Goal: Information Seeking & Learning: Compare options

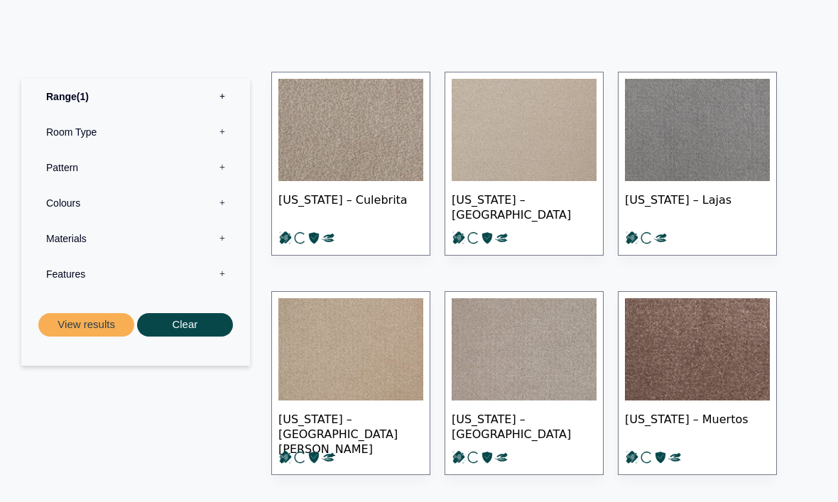
scroll to position [758, 0]
click at [227, 115] on label "Room Type 0" at bounding box center [135, 132] width 207 height 36
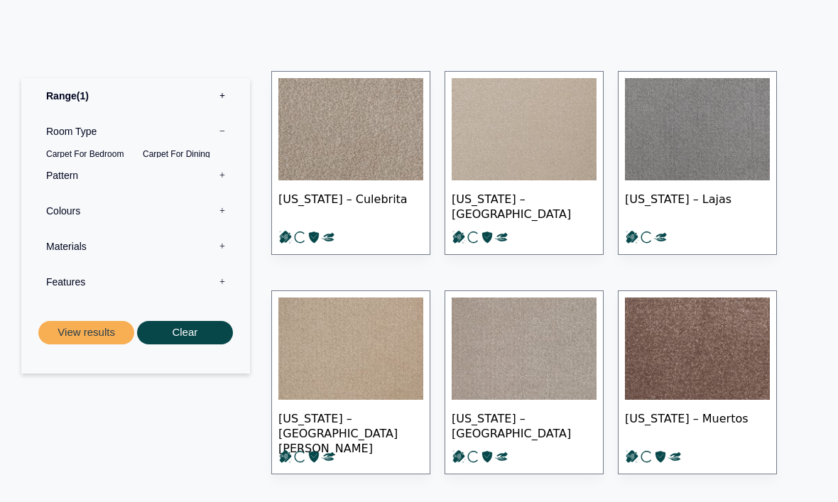
scroll to position [759, 0]
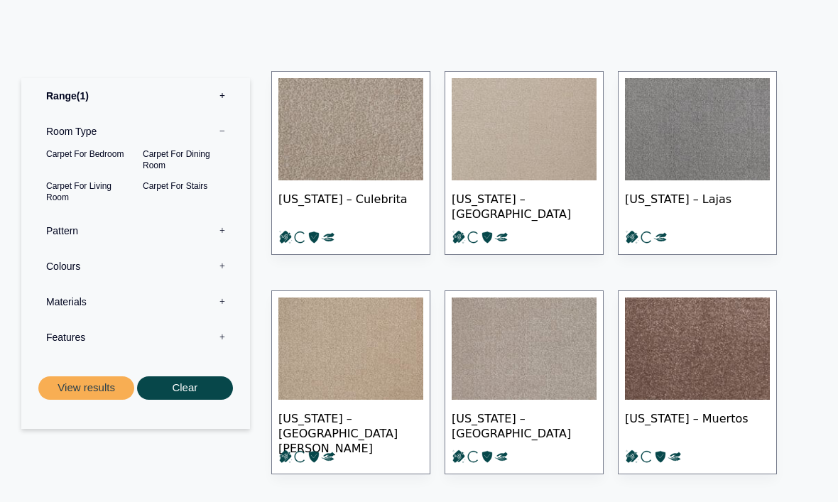
click at [88, 114] on label "Room Type 0" at bounding box center [135, 132] width 207 height 36
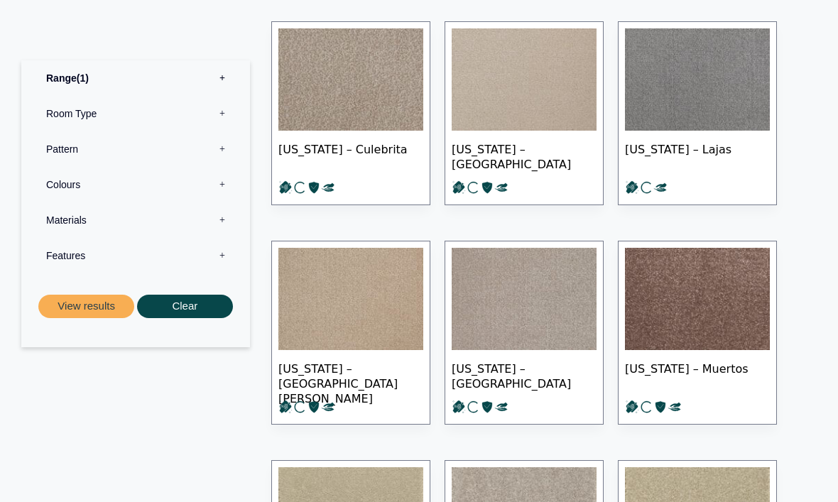
scroll to position [809, 0]
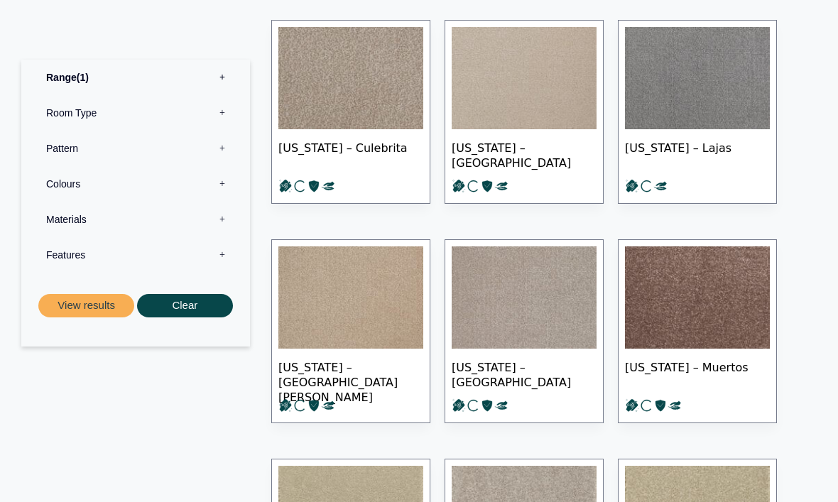
click at [382, 287] on img at bounding box center [350, 298] width 145 height 102
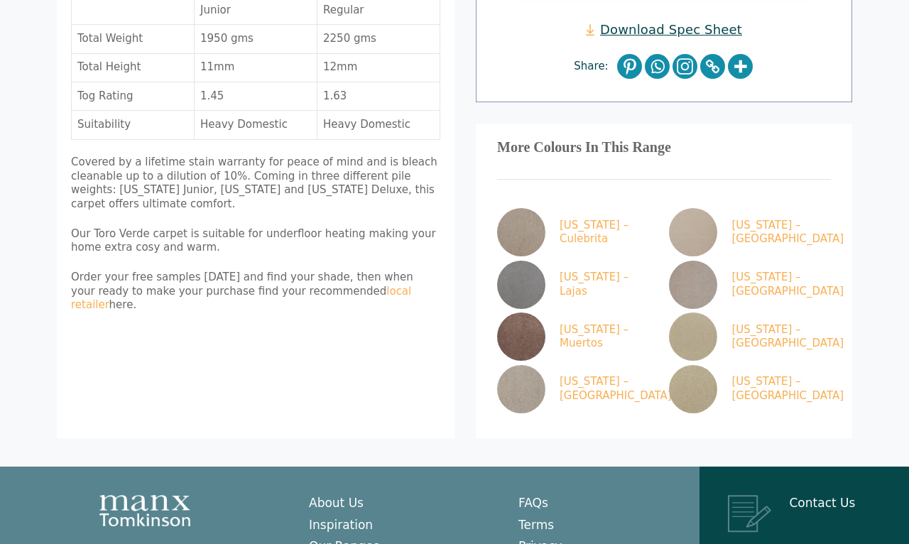
scroll to position [628, 0]
click at [756, 207] on link "[US_STATE] – [GEOGRAPHIC_DATA]" at bounding box center [747, 231] width 156 height 48
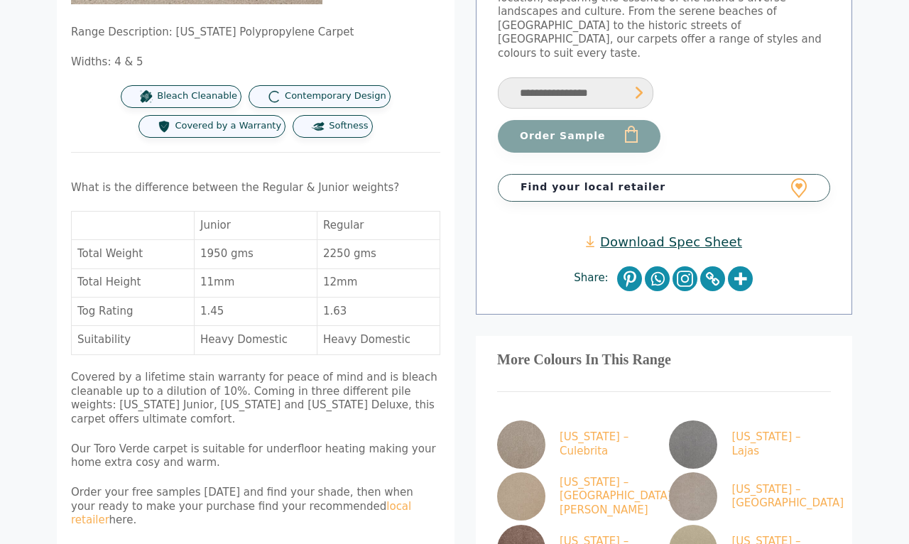
scroll to position [413, 0]
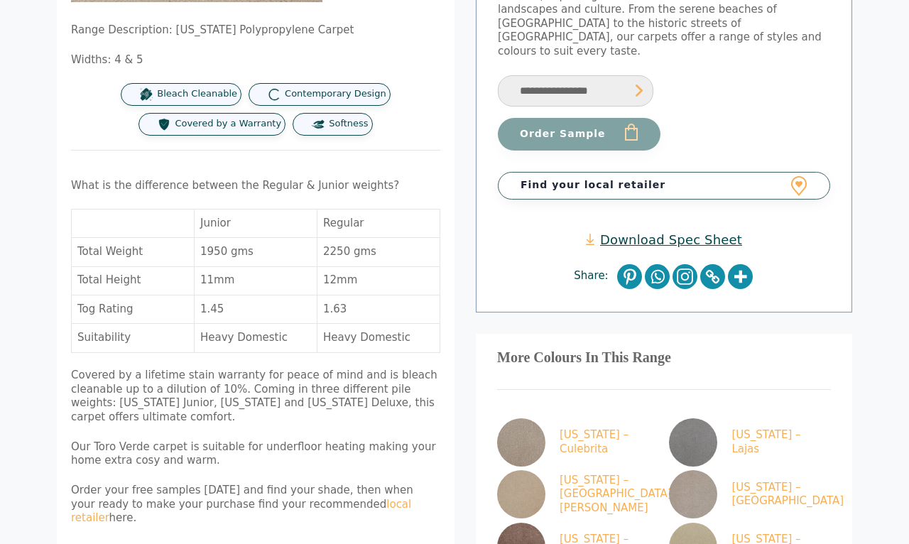
click at [533, 523] on img at bounding box center [521, 547] width 48 height 48
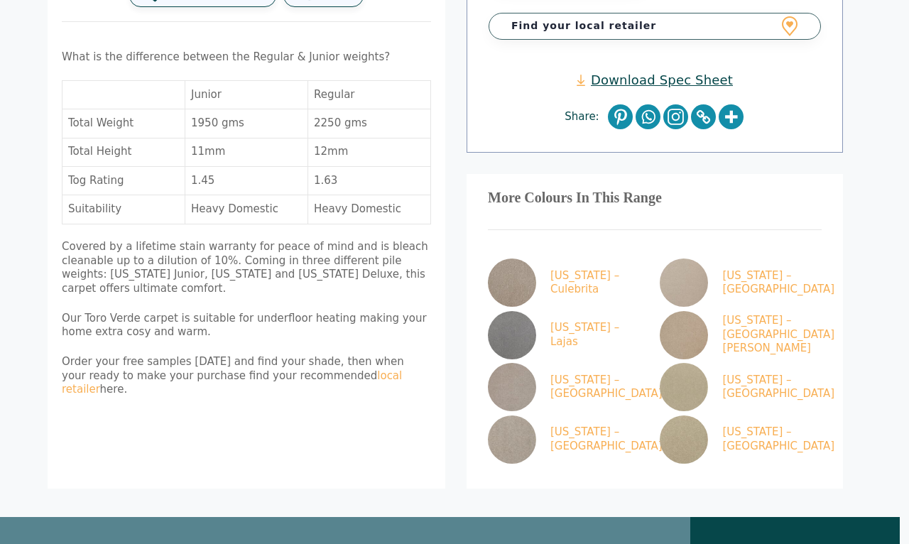
scroll to position [542, 10]
click at [677, 258] on img at bounding box center [683, 282] width 48 height 48
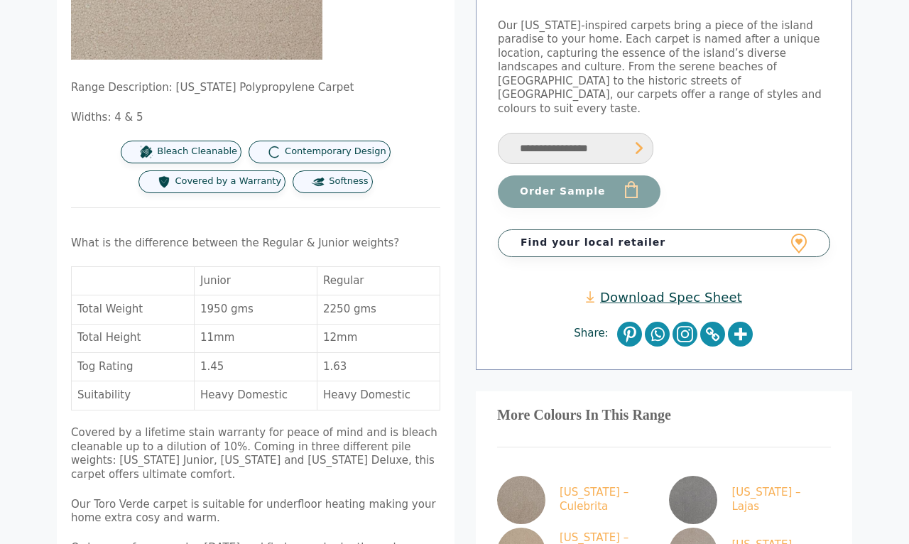
scroll to position [351, 0]
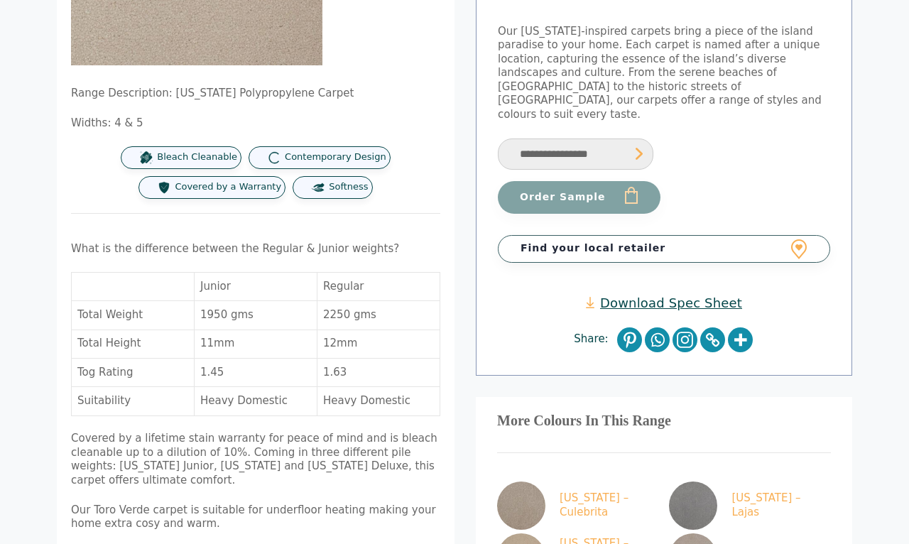
click at [521, 481] on img at bounding box center [521, 505] width 48 height 48
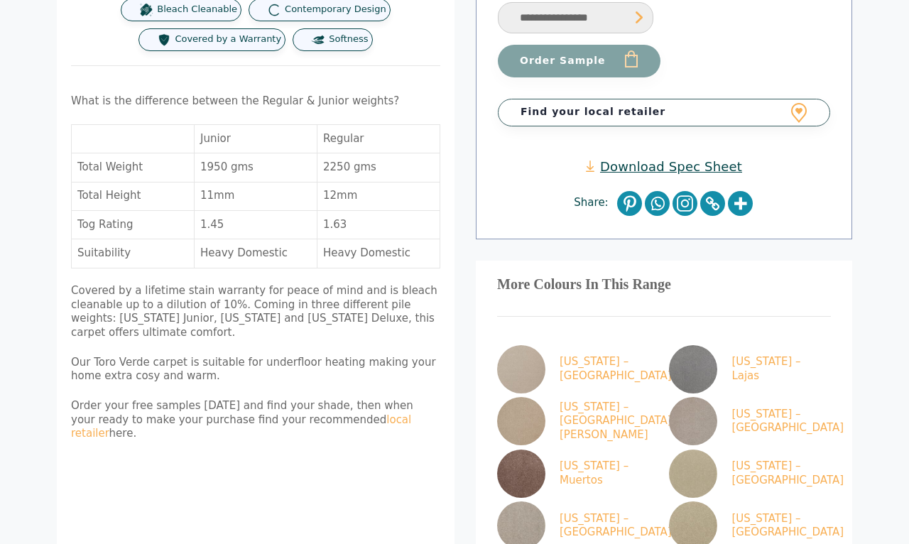
scroll to position [501, 0]
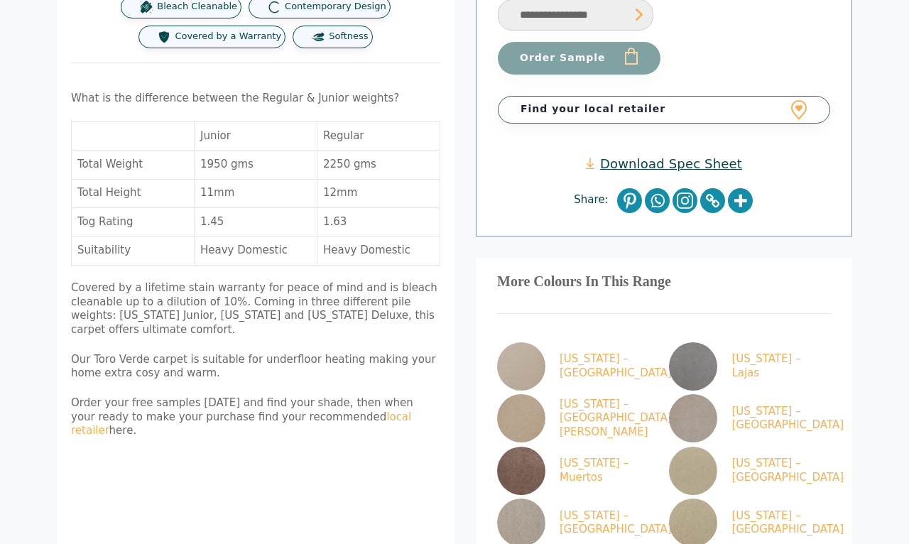
click at [525, 401] on img at bounding box center [521, 418] width 48 height 48
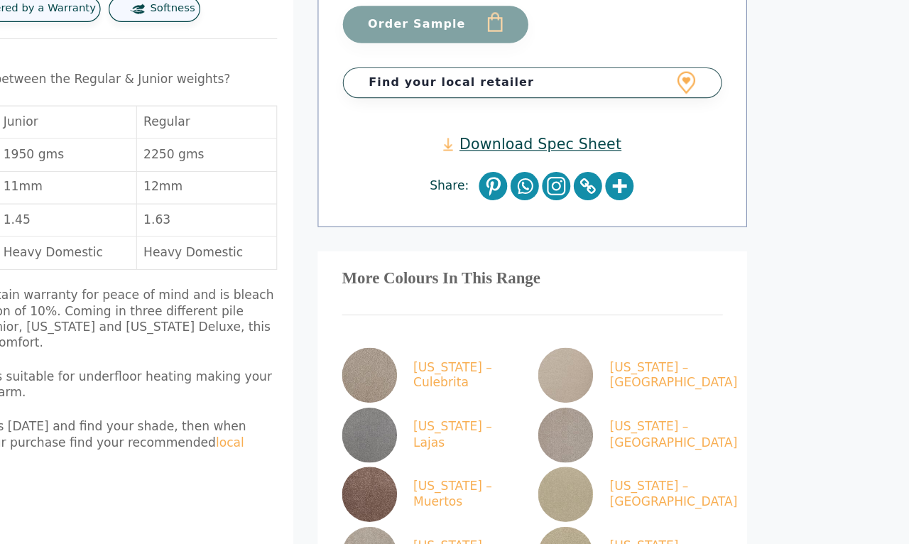
scroll to position [509, 87]
click at [582, 326] on link "[US_STATE] – [GEOGRAPHIC_DATA]" at bounding box center [660, 350] width 156 height 48
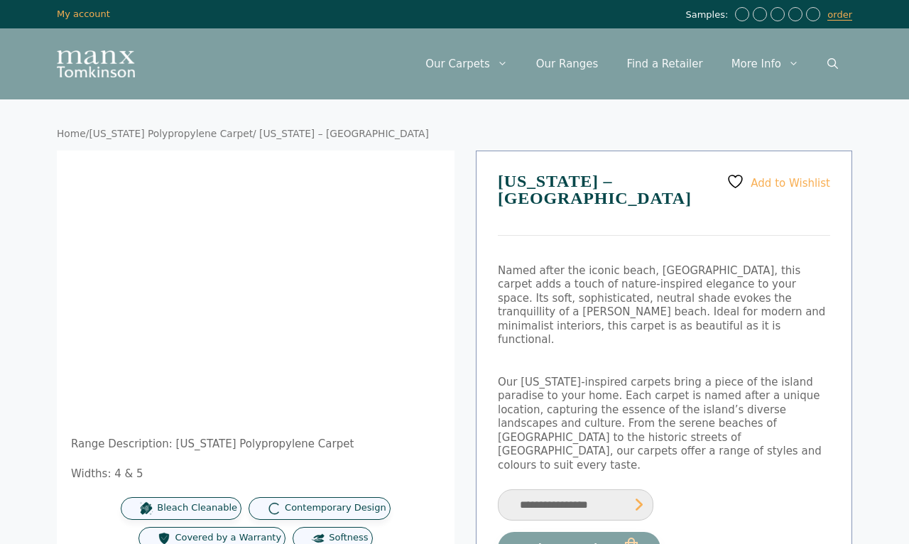
scroll to position [7, 0]
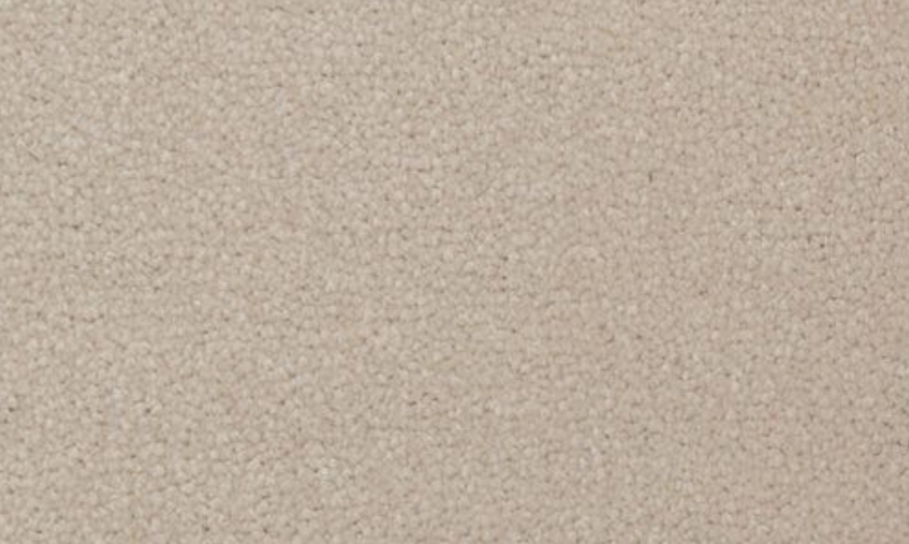
click at [87, 158] on img at bounding box center [355, 442] width 568 height 568
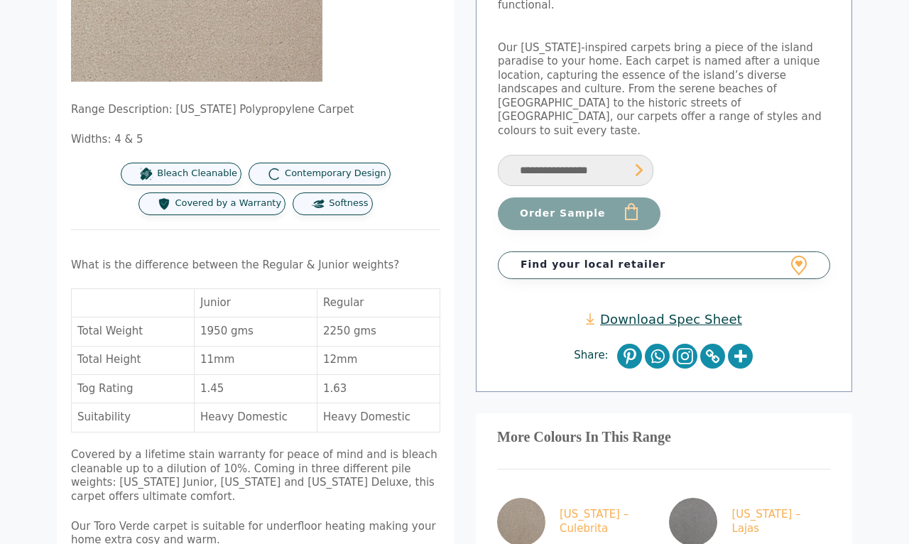
scroll to position [361, 0]
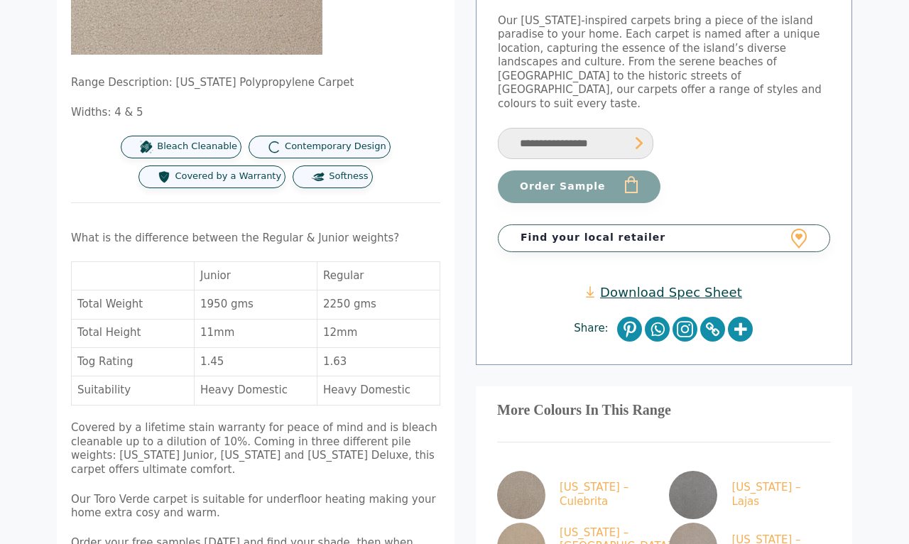
click at [589, 523] on link "[US_STATE] – [GEOGRAPHIC_DATA][PERSON_NAME]" at bounding box center [575, 547] width 156 height 48
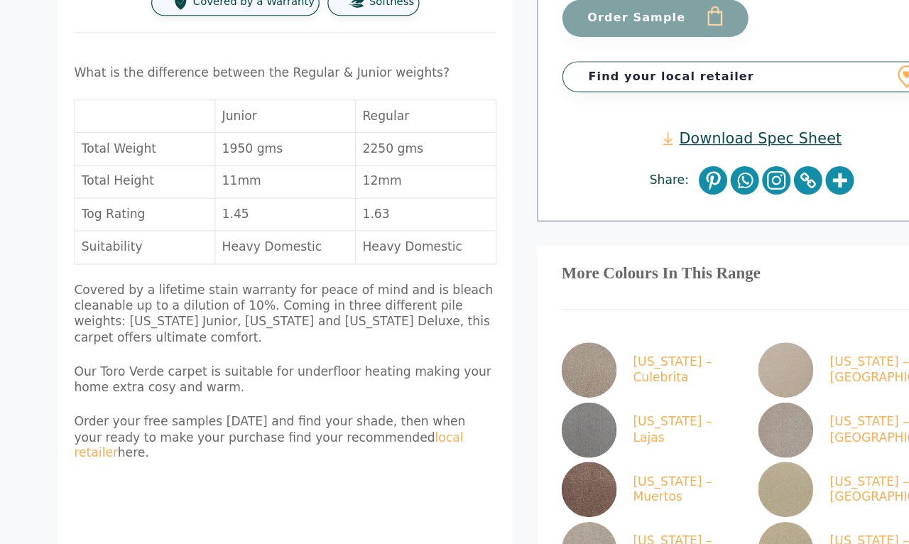
scroll to position [516, 0]
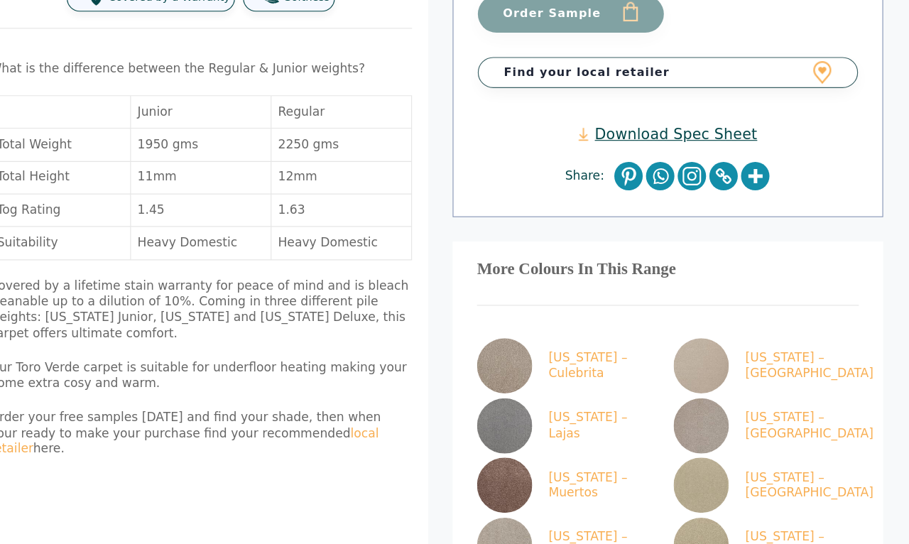
click at [677, 319] on link "[US_STATE] – [GEOGRAPHIC_DATA]" at bounding box center [747, 343] width 156 height 48
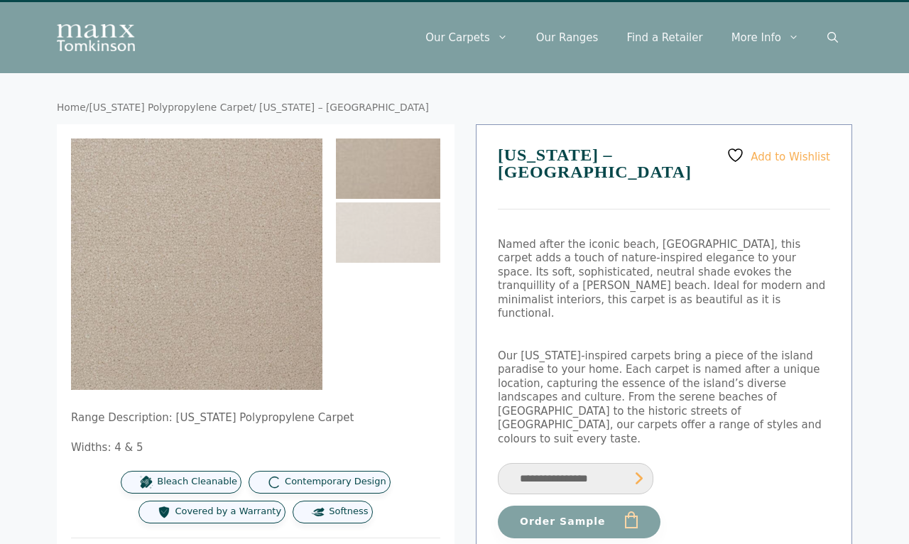
scroll to position [25, 0]
